Goal: Information Seeking & Learning: Learn about a topic

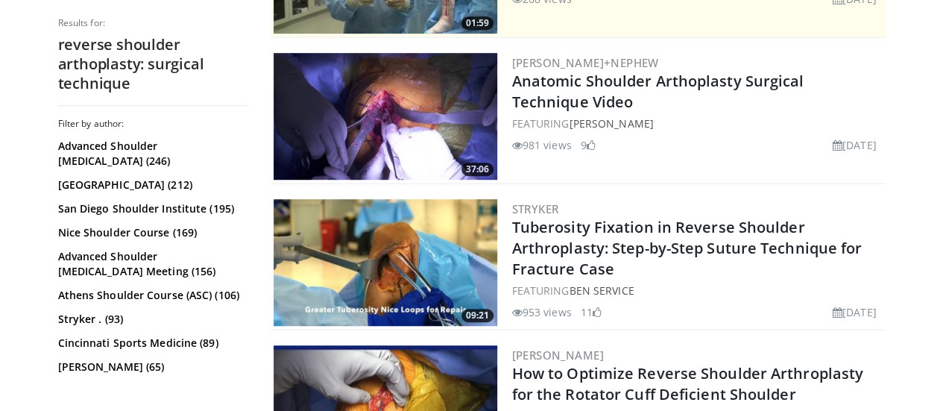
scroll to position [411, 0]
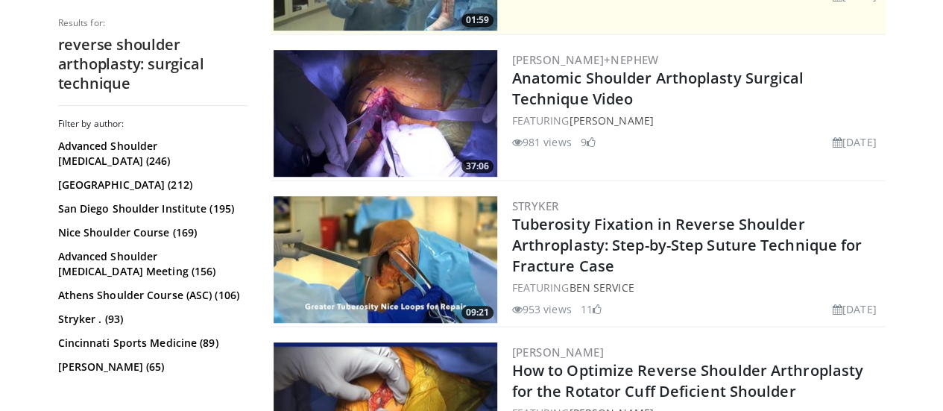
click at [380, 267] on img at bounding box center [385, 259] width 224 height 127
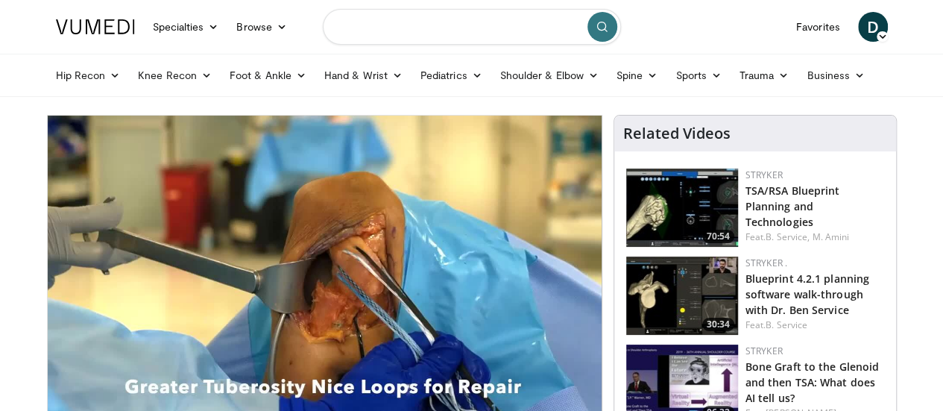
click at [408, 37] on input "Search topics, interventions" at bounding box center [472, 27] width 298 height 36
type input "**********"
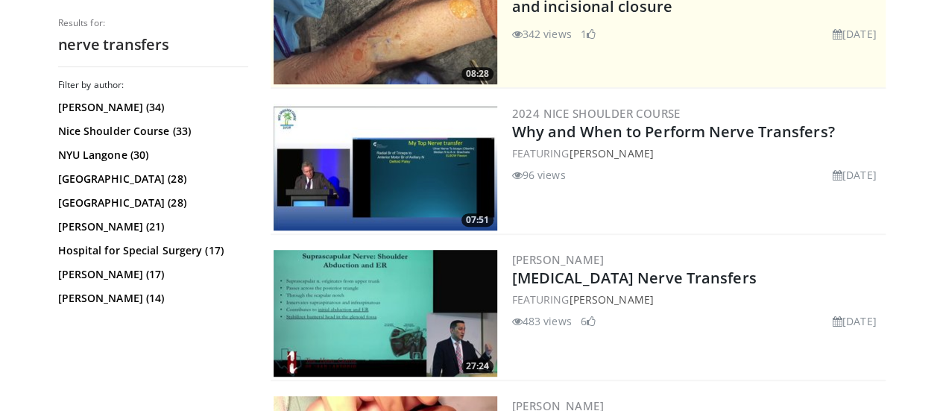
scroll to position [360, 0]
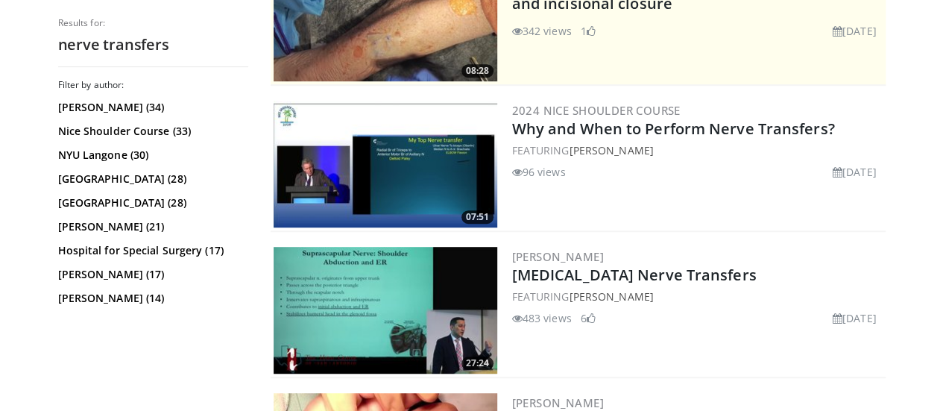
click at [363, 153] on img at bounding box center [385, 164] width 224 height 127
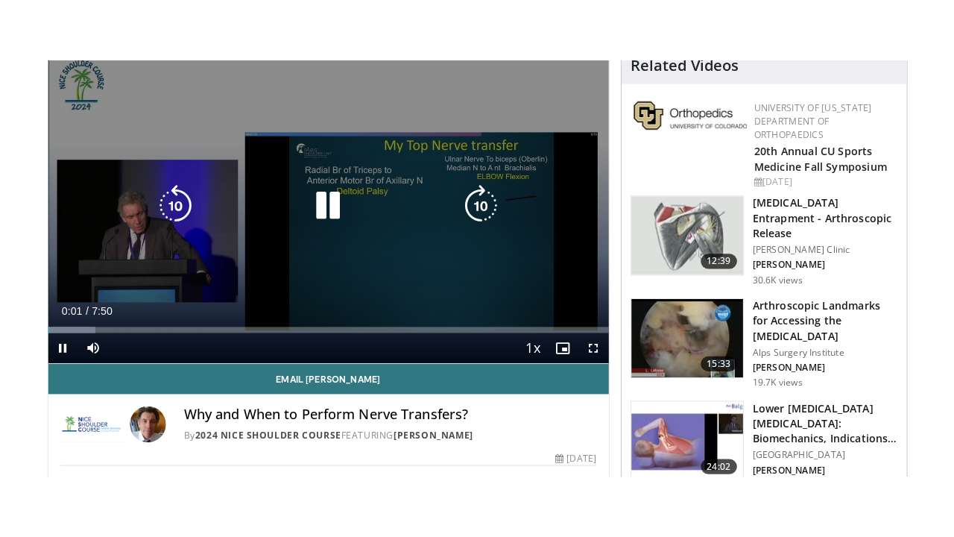
scroll to position [130, 0]
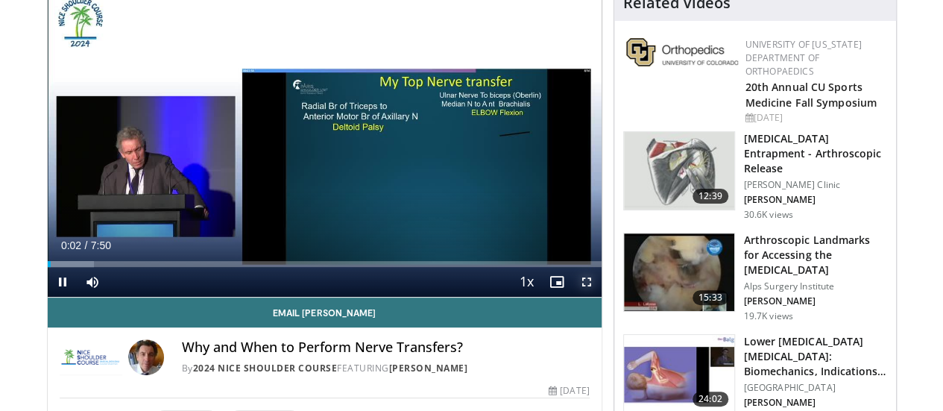
click at [592, 297] on span "Video Player" at bounding box center [587, 282] width 30 height 30
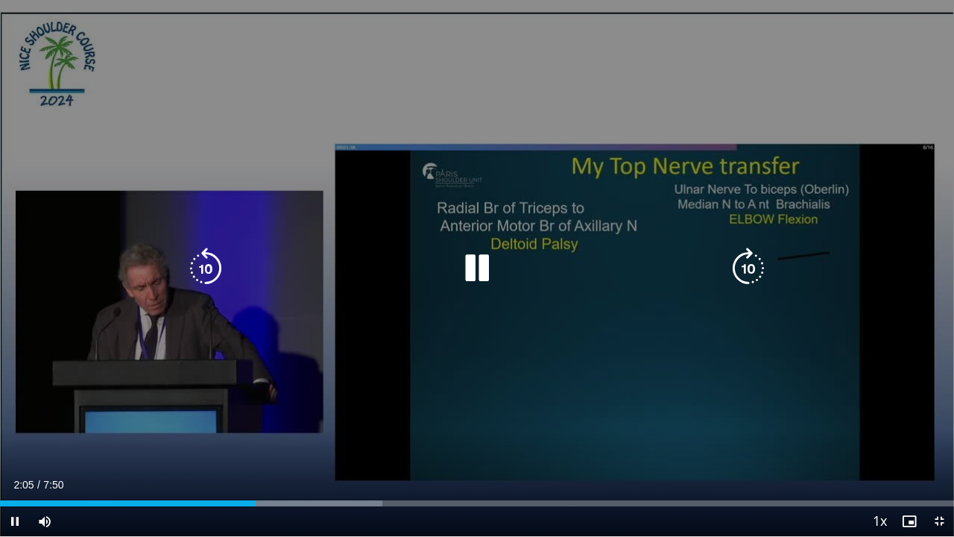
click at [463, 264] on icon "Video Player" at bounding box center [477, 268] width 42 height 42
click at [472, 270] on icon "Video Player" at bounding box center [477, 268] width 42 height 42
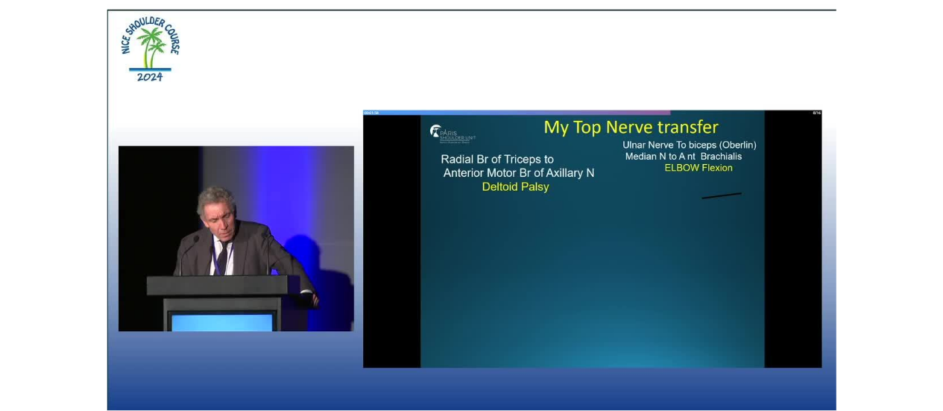
scroll to position [471, 0]
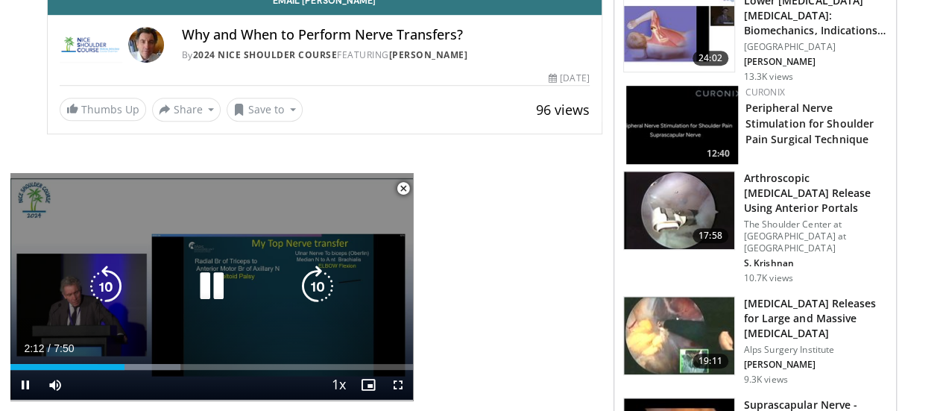
click at [221, 288] on icon "Video Player" at bounding box center [212, 286] width 42 height 42
